Goal: Task Accomplishment & Management: Manage account settings

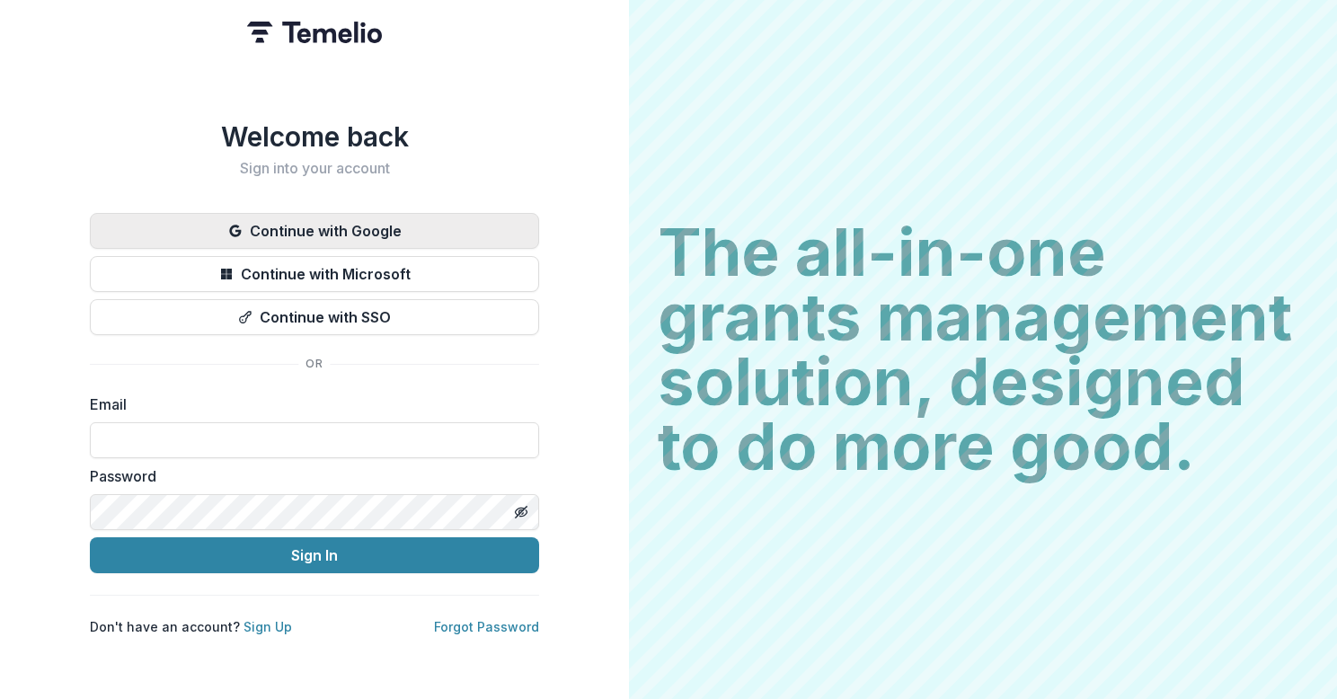
click at [394, 226] on button "Continue with Google" at bounding box center [314, 231] width 449 height 36
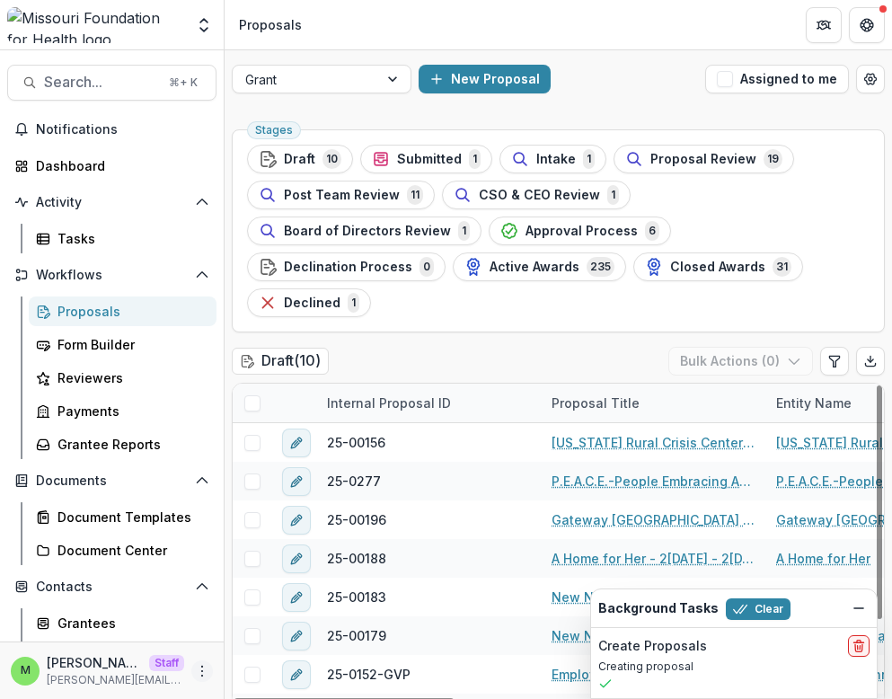
click at [191, 672] on button "More" at bounding box center [202, 671] width 22 height 22
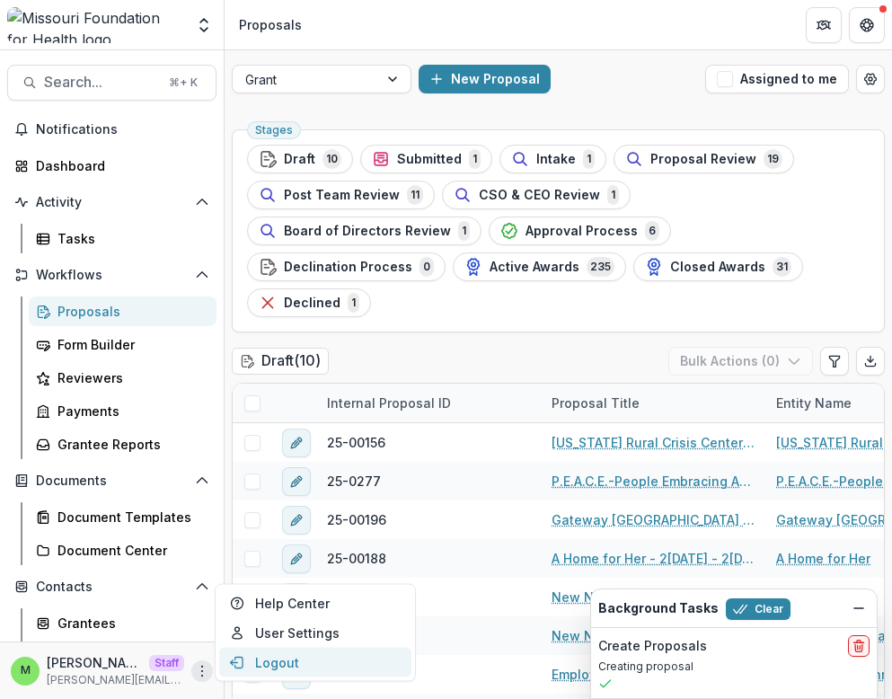
click at [239, 660] on icon "button" at bounding box center [237, 662] width 14 height 14
